Goal: Information Seeking & Learning: Learn about a topic

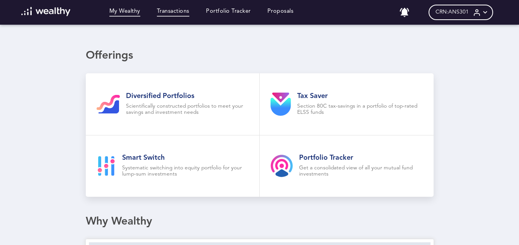
click at [180, 11] on link "Transactions" at bounding box center [173, 12] width 32 height 8
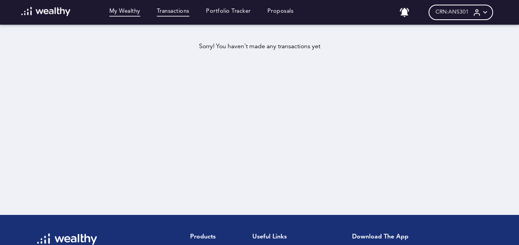
click at [136, 11] on link "My Wealthy" at bounding box center [124, 12] width 31 height 8
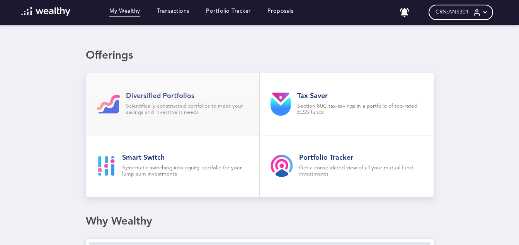
click at [171, 98] on h2 "Diversified Portfolios" at bounding box center [187, 96] width 123 height 8
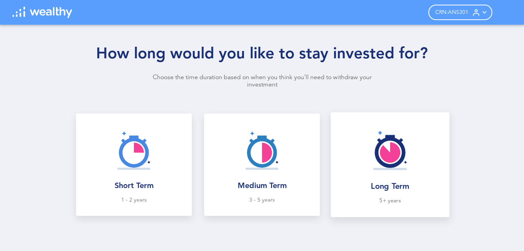
click at [395, 175] on img at bounding box center [390, 150] width 51 height 51
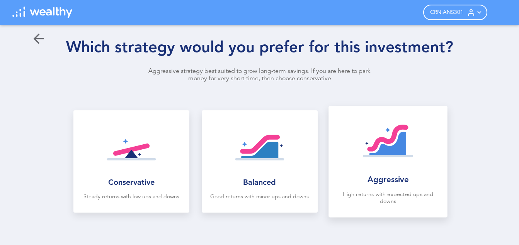
click at [401, 169] on img at bounding box center [387, 144] width 51 height 51
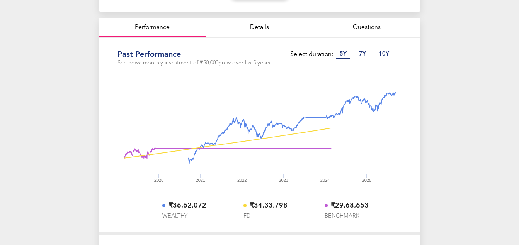
scroll to position [39, 0]
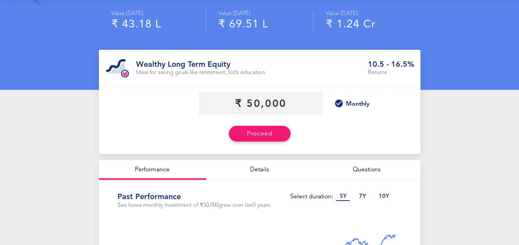
click at [271, 170] on div "Details" at bounding box center [259, 170] width 107 height 20
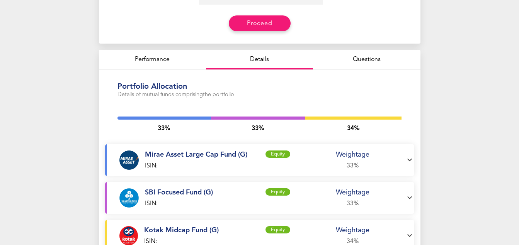
scroll to position [243, 0]
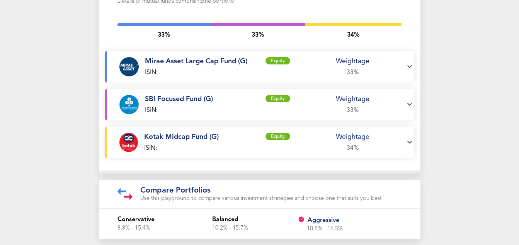
click at [183, 190] on h1 "Compare Portfolios" at bounding box center [260, 190] width 241 height 9
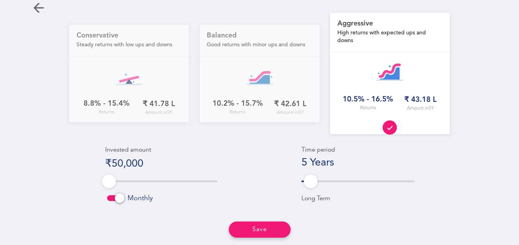
scroll to position [0, 0]
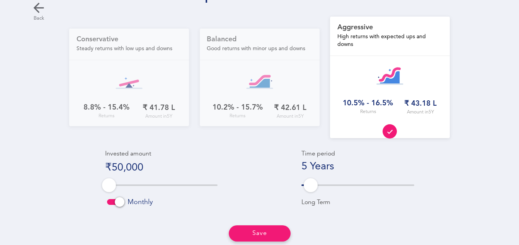
click at [36, 4] on icon at bounding box center [38, 7] width 15 height 15
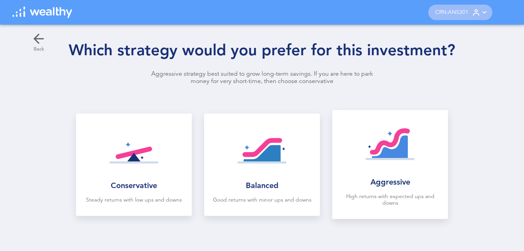
click at [37, 38] on icon at bounding box center [38, 38] width 15 height 15
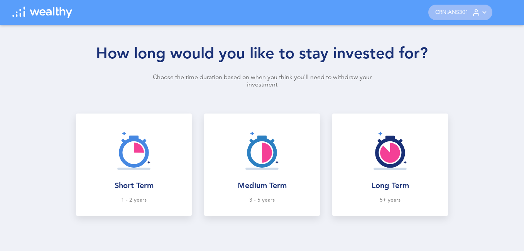
click at [37, 38] on div "How long would you like to stay invested for? Choose the time duration based on…" at bounding box center [262, 138] width 524 height 226
click at [61, 15] on img at bounding box center [42, 13] width 60 height 12
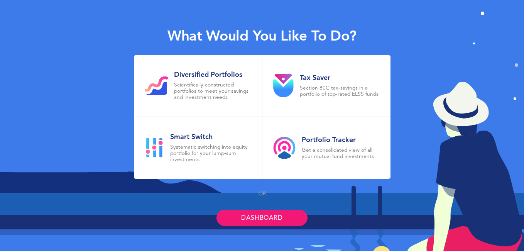
click at [262, 212] on link "Dashboard" at bounding box center [262, 218] width 91 height 16
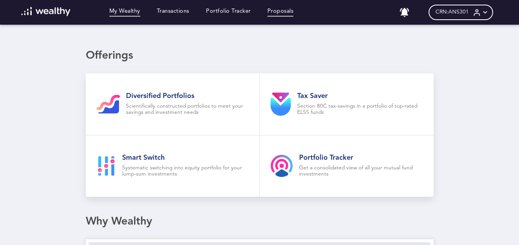
click at [281, 14] on link "Proposals" at bounding box center [280, 12] width 26 height 8
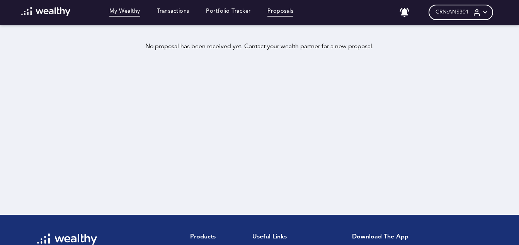
click at [136, 11] on link "My Wealthy" at bounding box center [124, 12] width 31 height 8
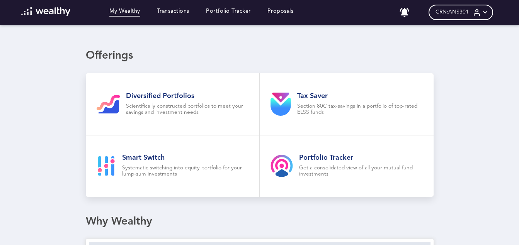
click at [42, 10] on img at bounding box center [45, 11] width 49 height 9
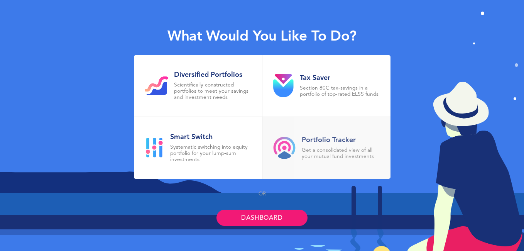
click at [326, 148] on p "Get a consolidated view of all your mutual fund investments" at bounding box center [341, 154] width 78 height 12
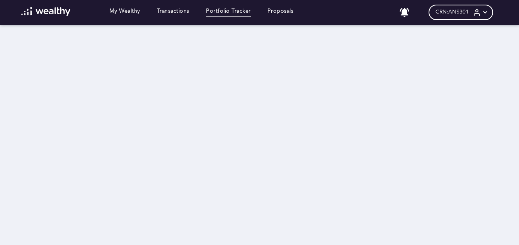
click at [477, 12] on div "CRN: ANS301" at bounding box center [460, 12] width 64 height 15
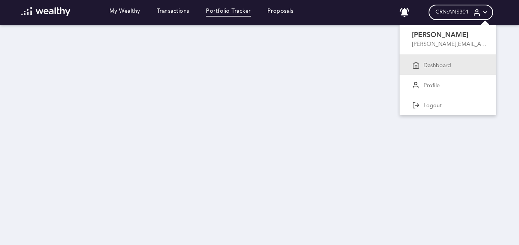
click at [456, 59] on div "Dashboard" at bounding box center [447, 65] width 97 height 20
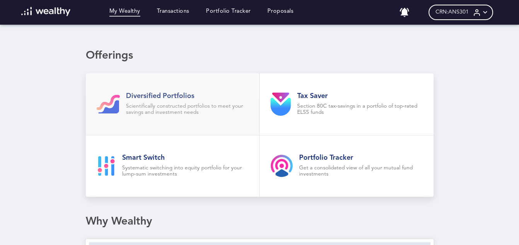
click at [184, 115] on p "Scientifically constructed portfolios to meet your savings and investment needs" at bounding box center [187, 110] width 123 height 12
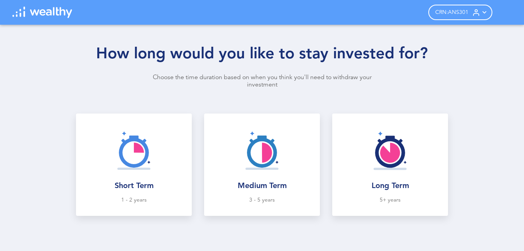
click at [485, 13] on icon at bounding box center [485, 12] width 8 height 8
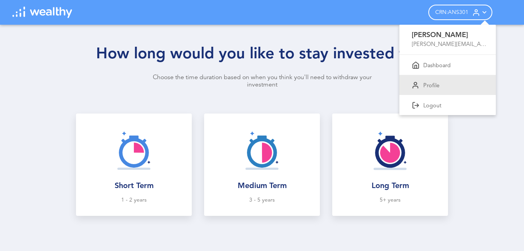
click at [441, 80] on div "Profile" at bounding box center [448, 85] width 97 height 20
